Goal: Book appointment/travel/reservation

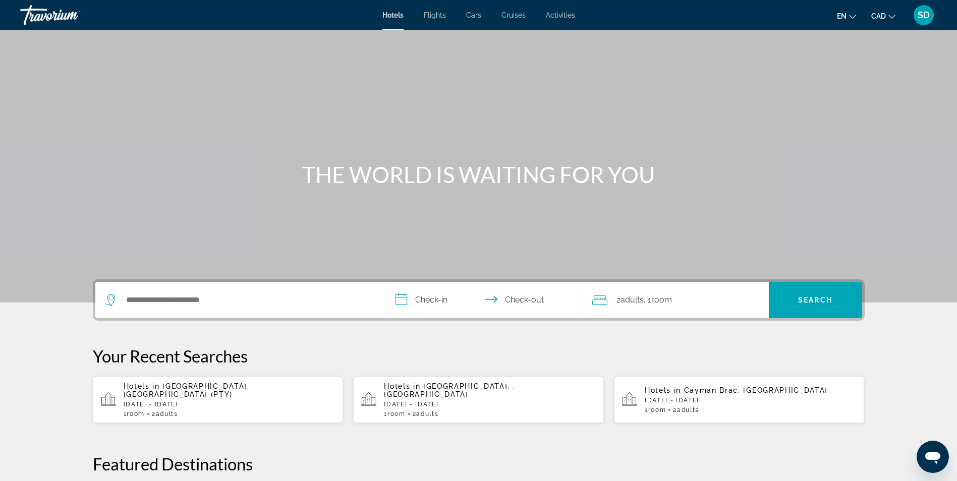
click at [561, 15] on span "Activities" at bounding box center [560, 15] width 29 height 8
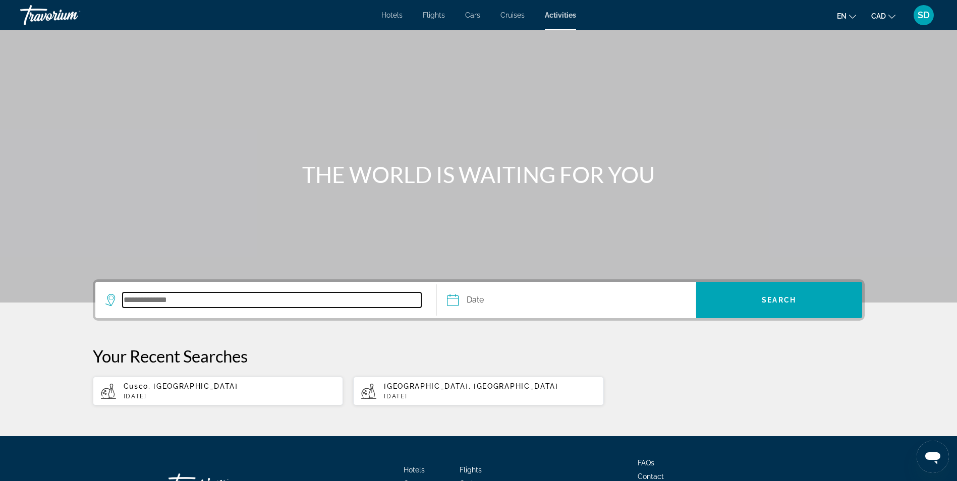
click at [179, 303] on input "Search destination" at bounding box center [272, 300] width 299 height 15
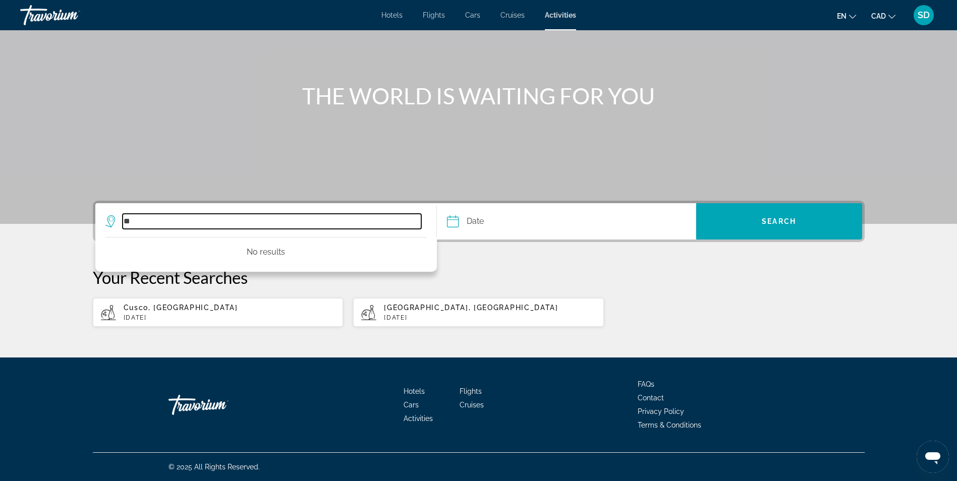
type input "*"
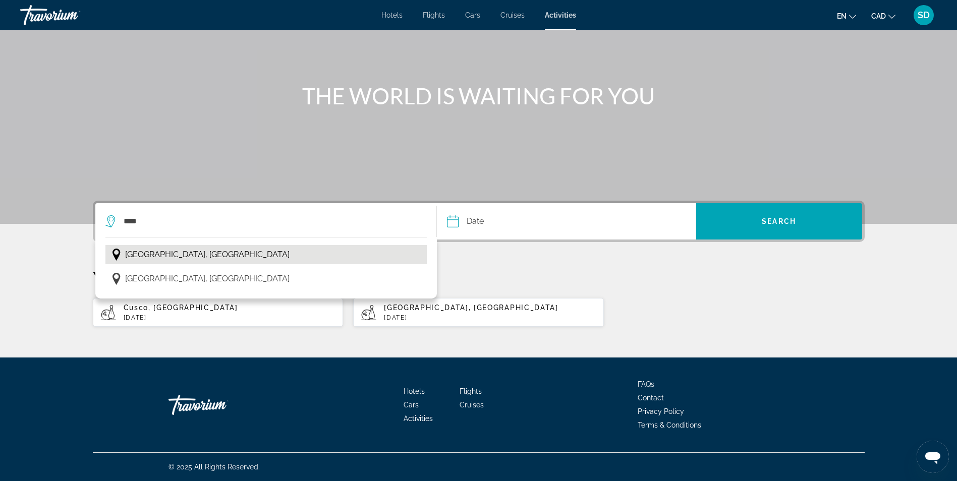
click at [156, 251] on span "[GEOGRAPHIC_DATA], [GEOGRAPHIC_DATA]" at bounding box center [207, 255] width 165 height 14
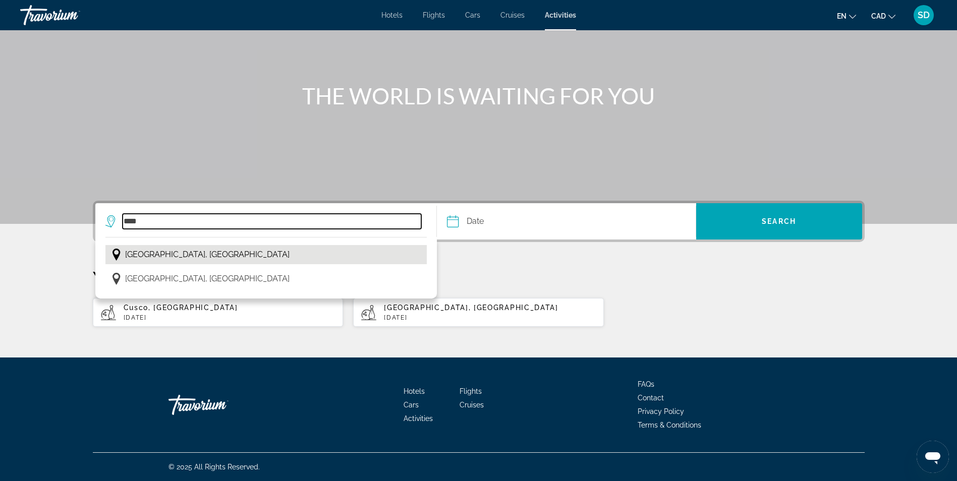
type input "**********"
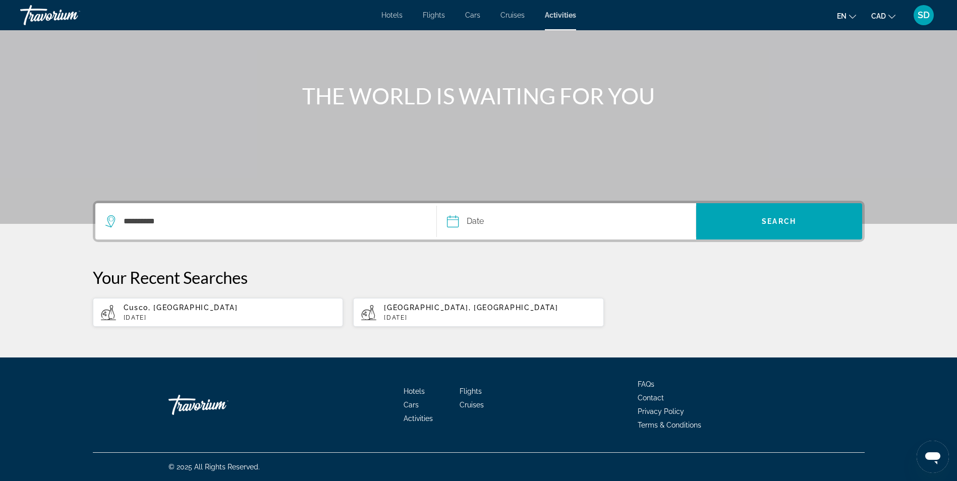
click at [451, 223] on input "Date" at bounding box center [509, 222] width 128 height 39
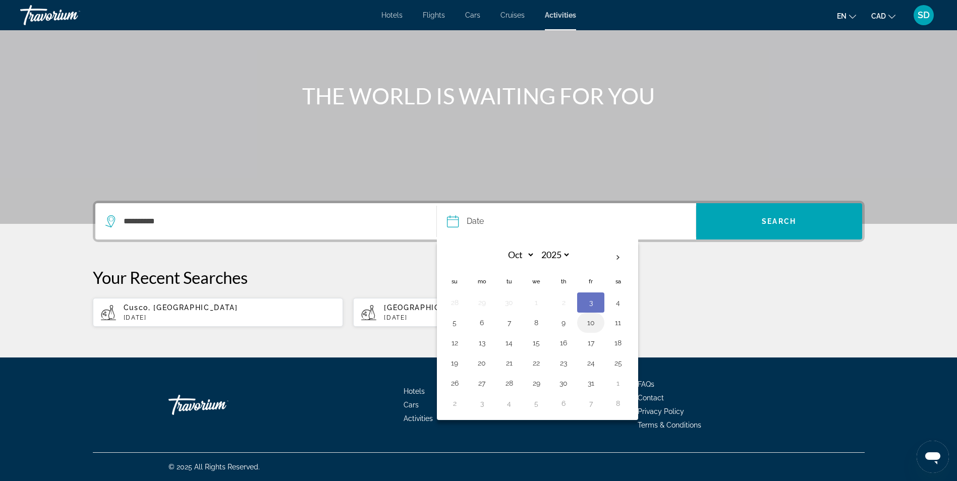
click at [594, 321] on button "10" at bounding box center [591, 323] width 16 height 14
type input "**********"
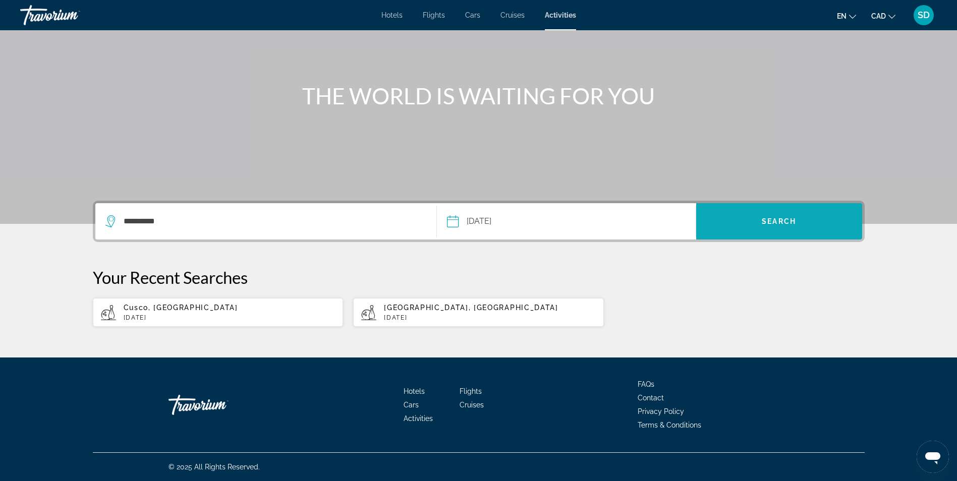
click at [773, 219] on span "Search" at bounding box center [779, 221] width 34 height 8
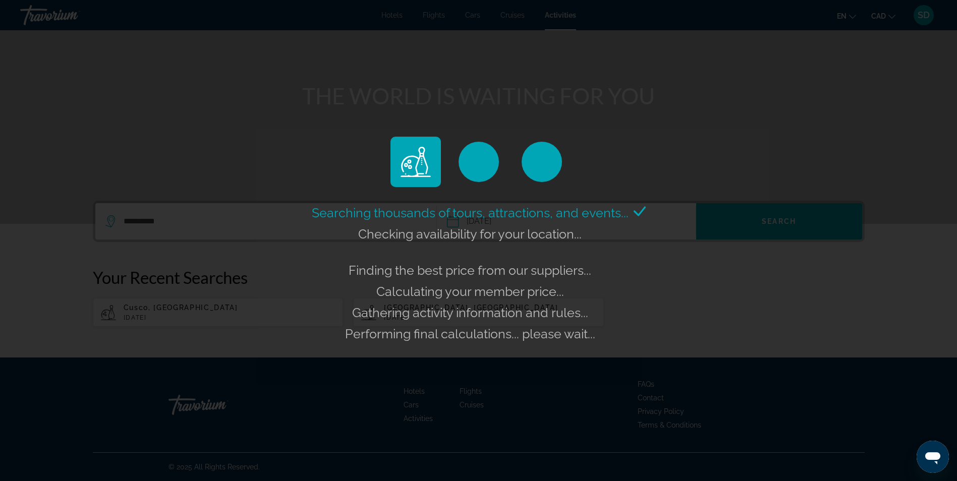
click at [760, 312] on div "Searching thousands of tours, attractions, and events... Checking availability …" at bounding box center [478, 240] width 957 height 481
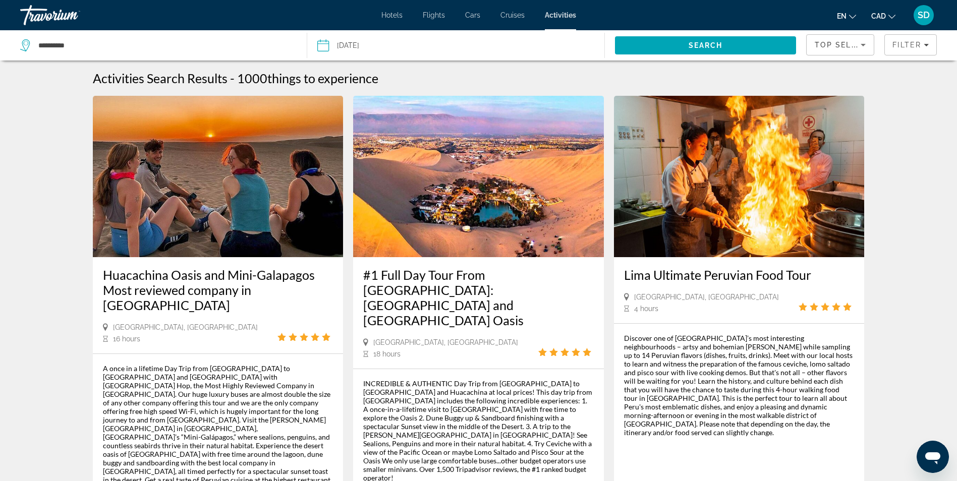
click at [356, 44] on input "Date: Oct 10, 2025" at bounding box center [388, 46] width 147 height 33
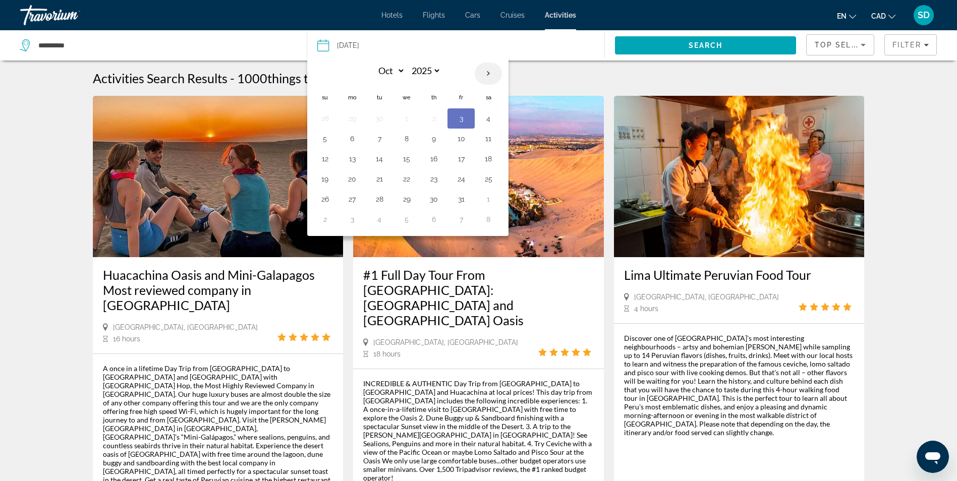
click at [489, 71] on th "Next month" at bounding box center [488, 74] width 27 height 22
select select "**"
click at [464, 136] on button "12" at bounding box center [461, 139] width 16 height 14
type input "**********"
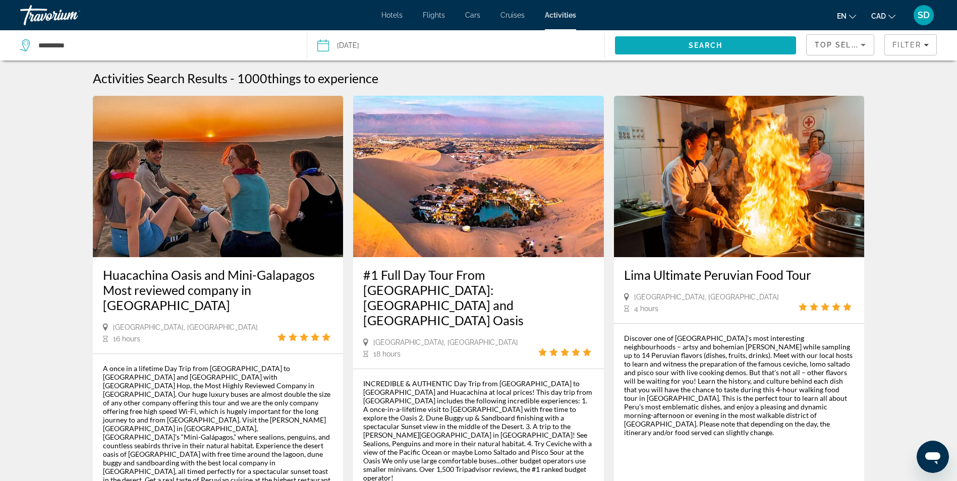
click at [639, 48] on span "Search" at bounding box center [706, 45] width 182 height 24
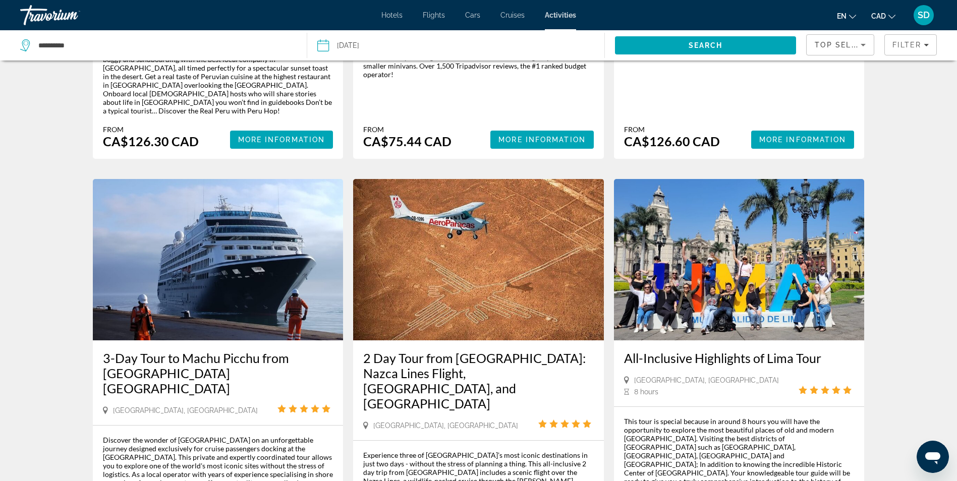
scroll to position [252, 0]
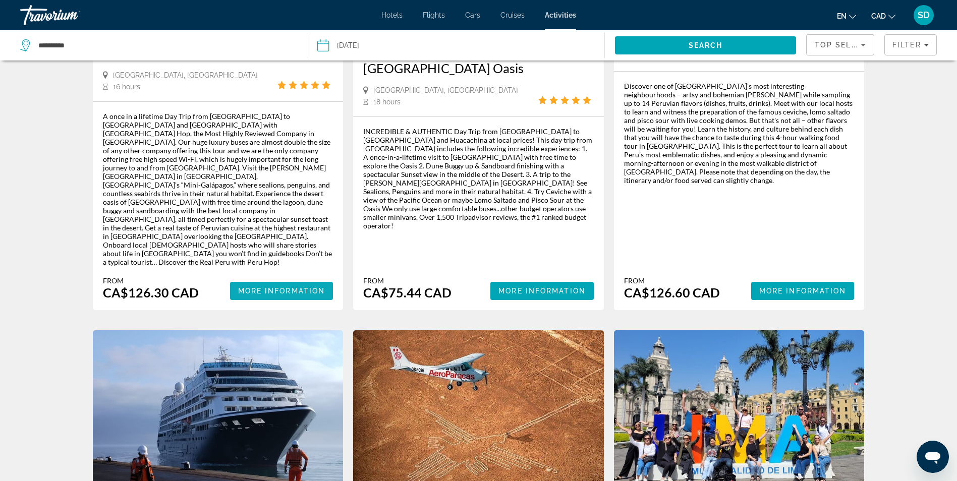
click at [289, 287] on span "More Information" at bounding box center [281, 291] width 87 height 8
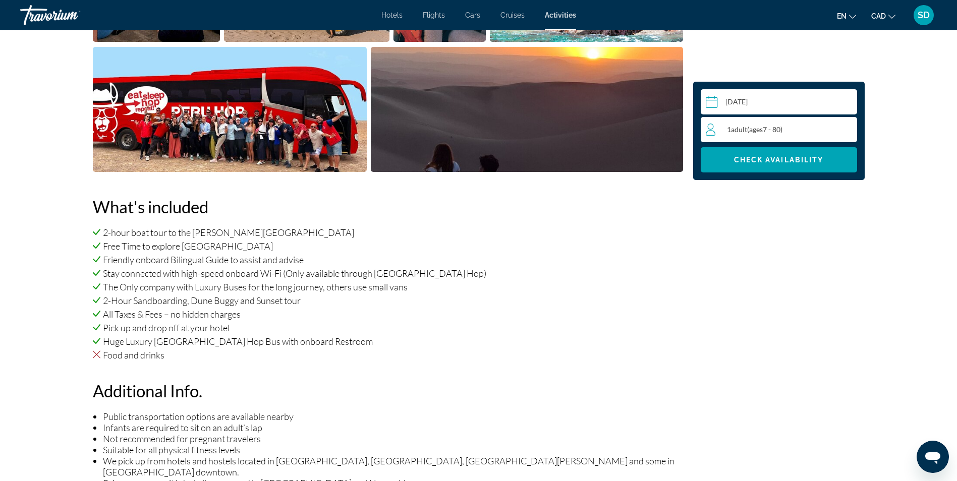
scroll to position [606, 0]
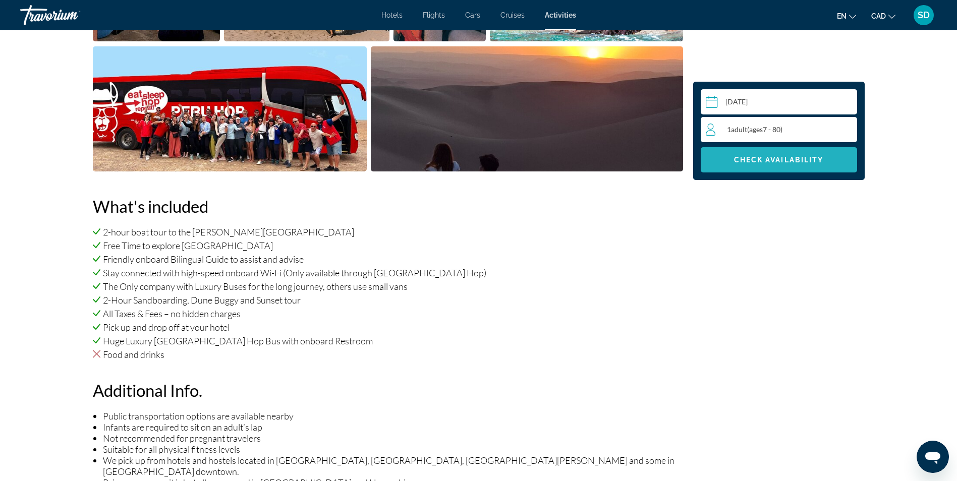
click at [783, 162] on span "Check Availability" at bounding box center [779, 160] width 90 height 8
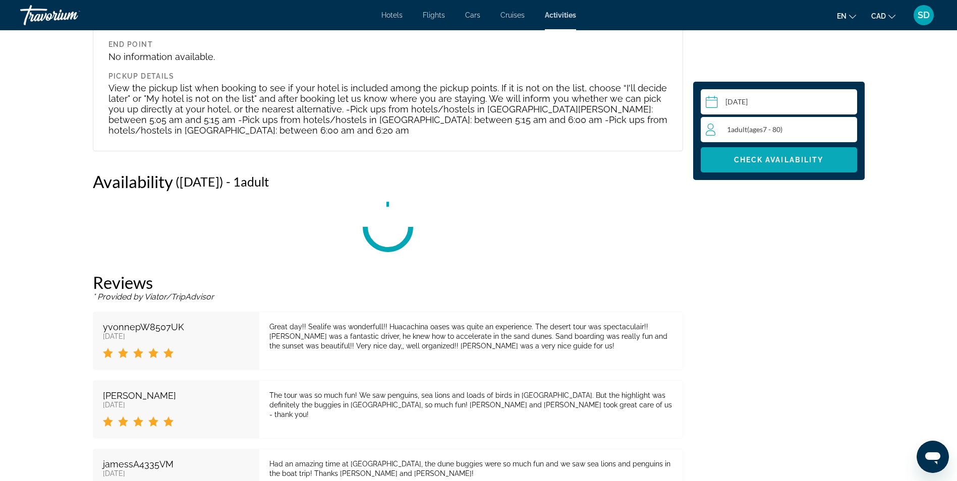
scroll to position [1791, 0]
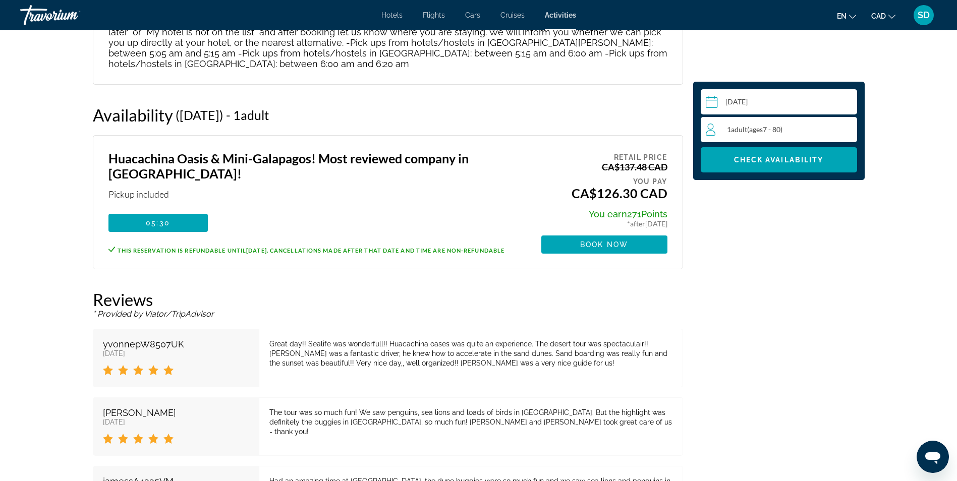
click at [789, 132] on div "1 Adult Adults ( ages [DEMOGRAPHIC_DATA])" at bounding box center [781, 130] width 151 height 12
click at [842, 127] on div "1 Adult Adults ( ages [DEMOGRAPHIC_DATA]) min : 1, max : 15" at bounding box center [781, 130] width 151 height 16
click at [852, 129] on div "1 Adult Adults ( ages [DEMOGRAPHIC_DATA]) min : 1, max : 15" at bounding box center [781, 130] width 151 height 16
click at [848, 128] on icon "Increment adults" at bounding box center [847, 129] width 9 height 12
click at [797, 154] on span "Main content" at bounding box center [779, 160] width 156 height 24
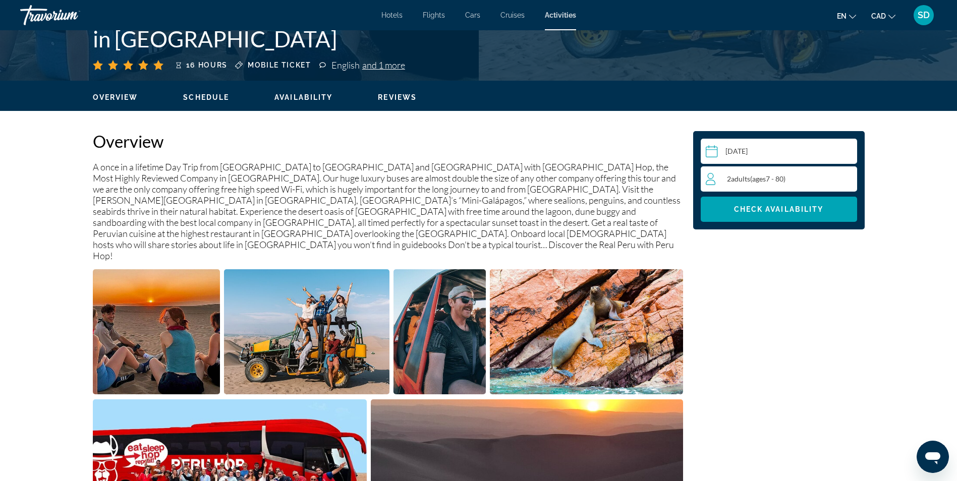
scroll to position [227, 0]
